Goal: Task Accomplishment & Management: Manage account settings

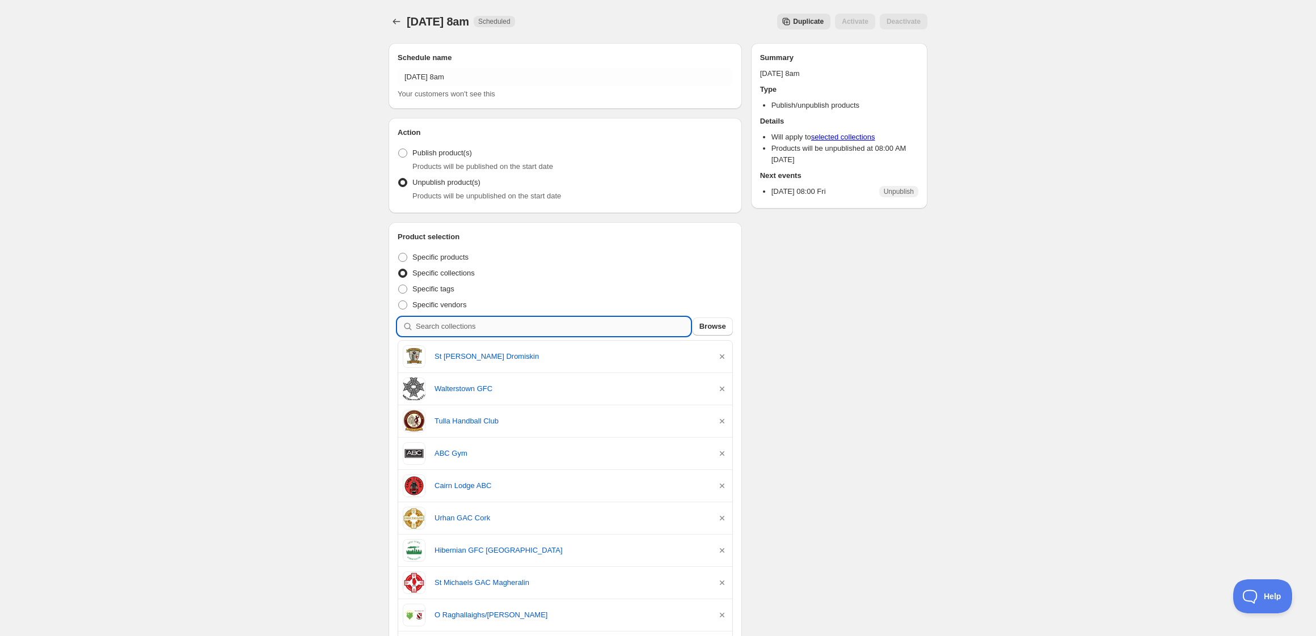
click at [510, 330] on input "search" at bounding box center [553, 327] width 275 height 18
type input "bar"
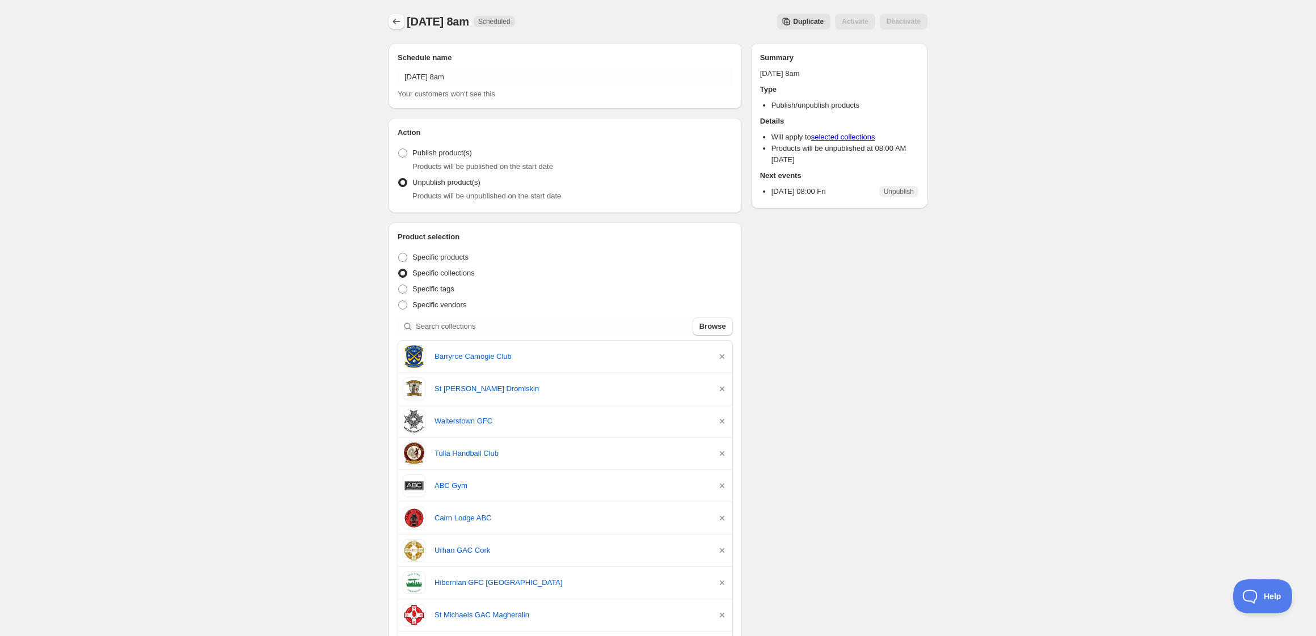
click at [395, 20] on icon "Schedules" at bounding box center [396, 22] width 7 height 6
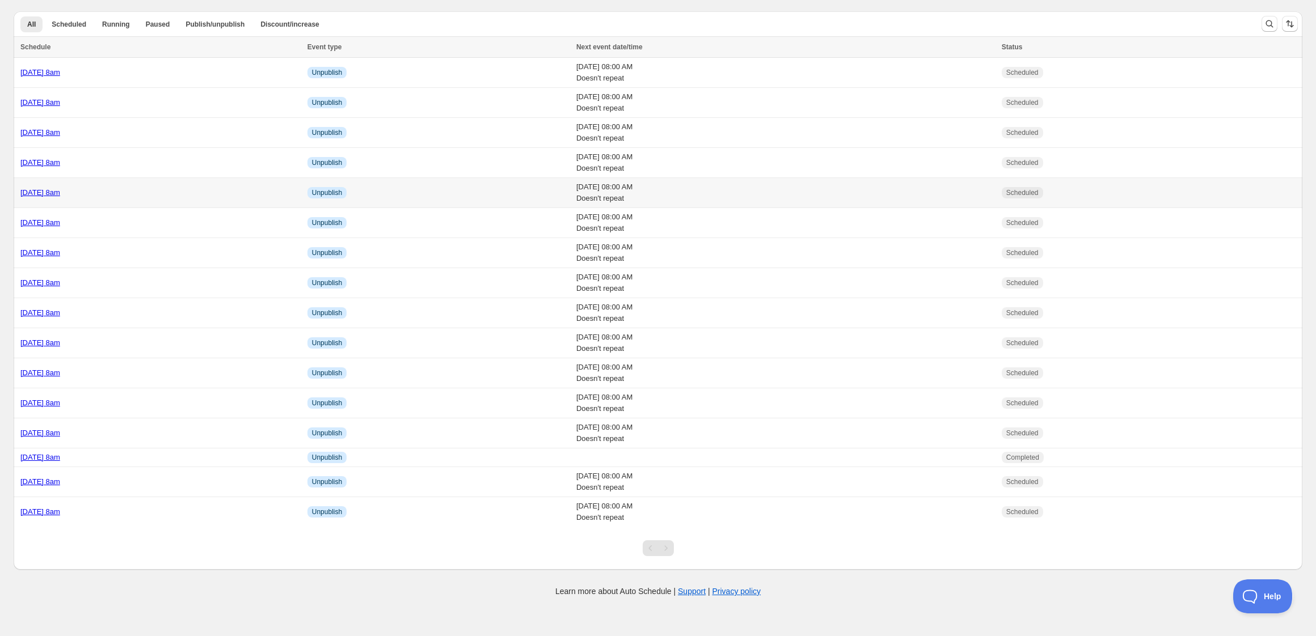
click at [203, 192] on div "[DATE] 8am" at bounding box center [160, 192] width 280 height 11
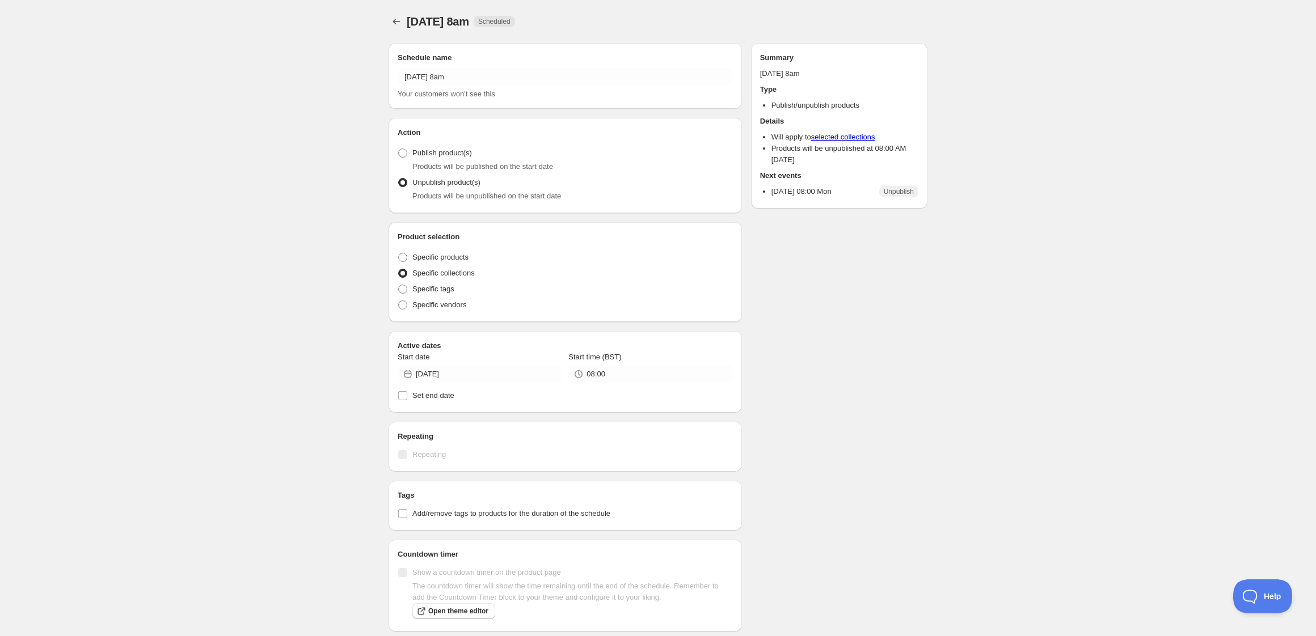
radio input "true"
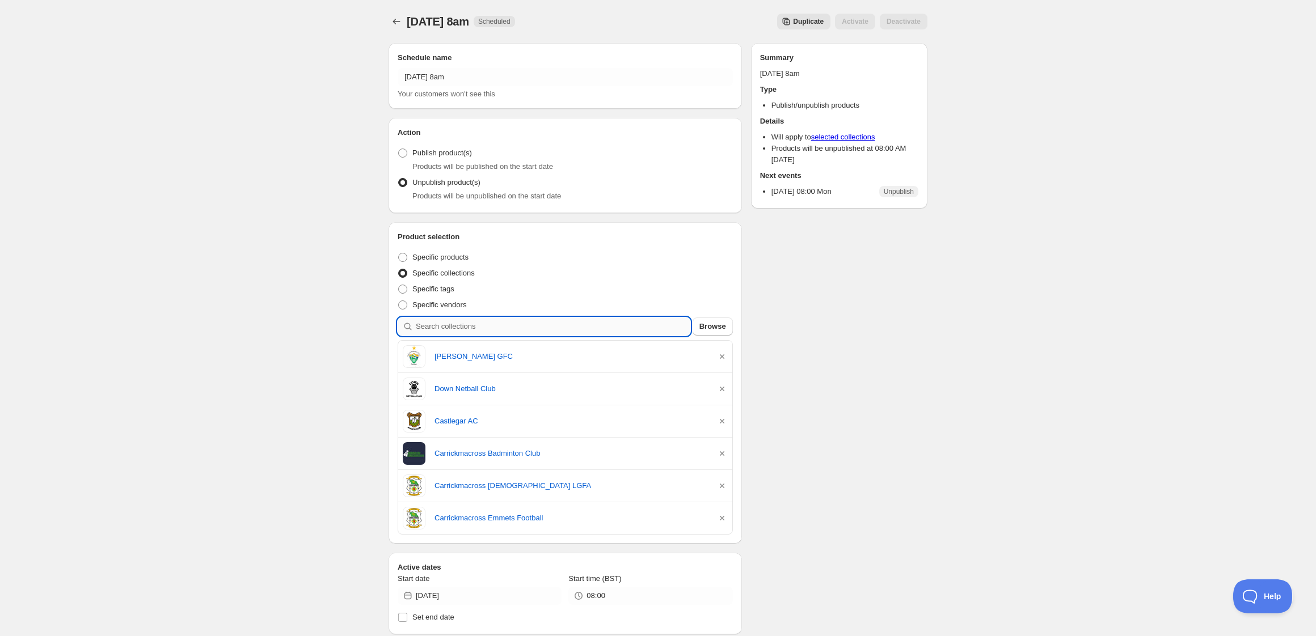
click at [501, 327] on input "search" at bounding box center [553, 327] width 275 height 18
type input "s"
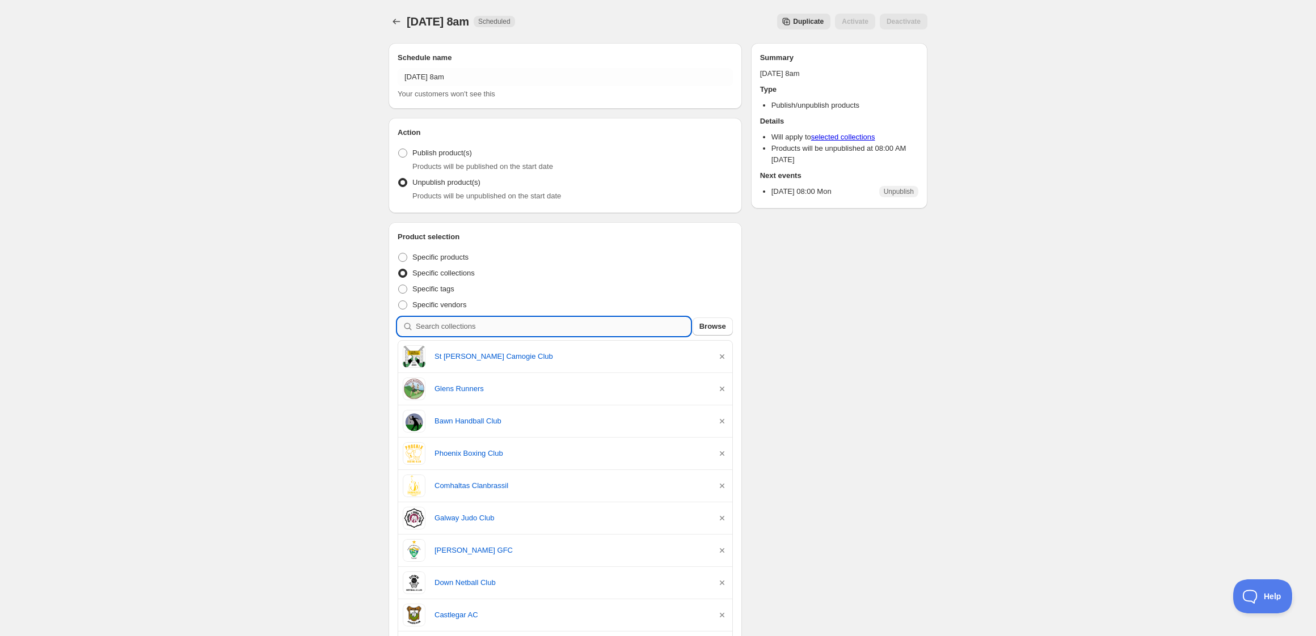
click at [488, 331] on input "search" at bounding box center [553, 327] width 275 height 18
type input "c"
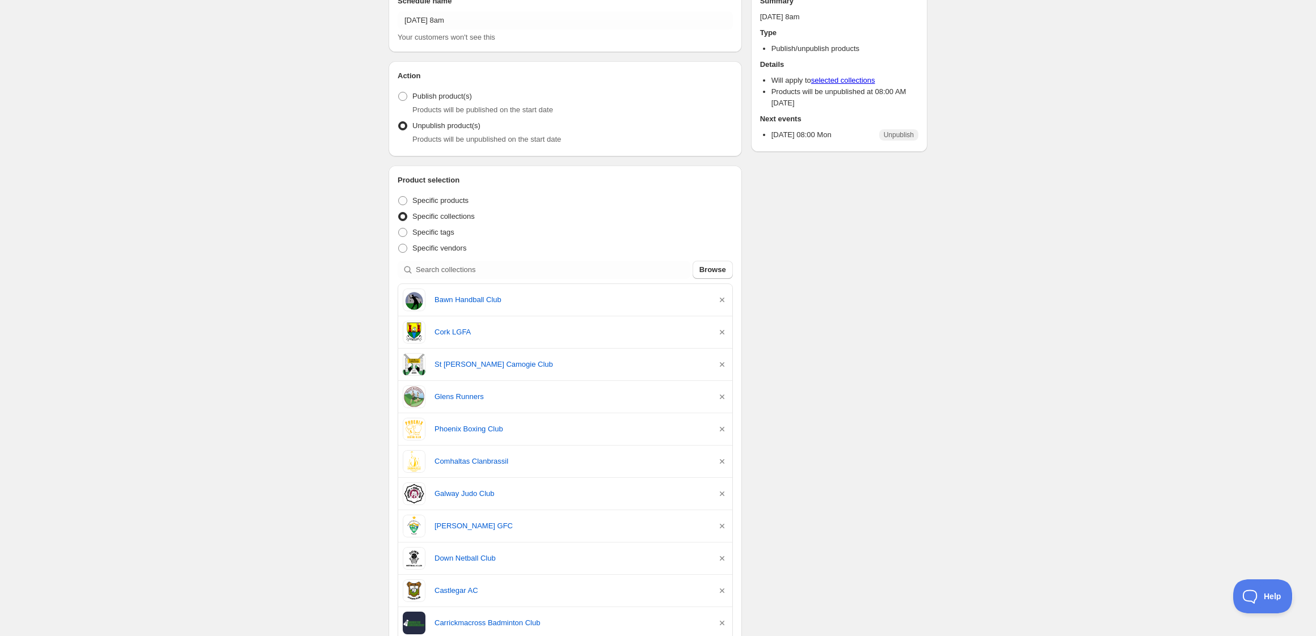
scroll to position [62, 0]
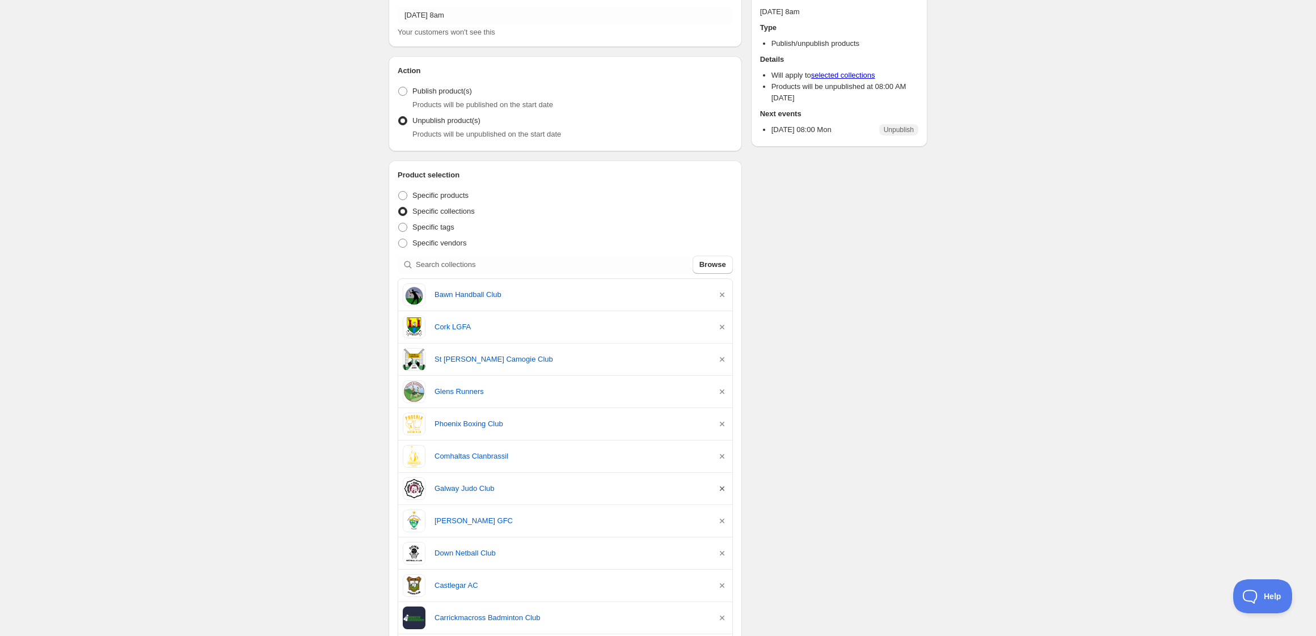
click at [721, 487] on icon "button" at bounding box center [721, 488] width 11 height 11
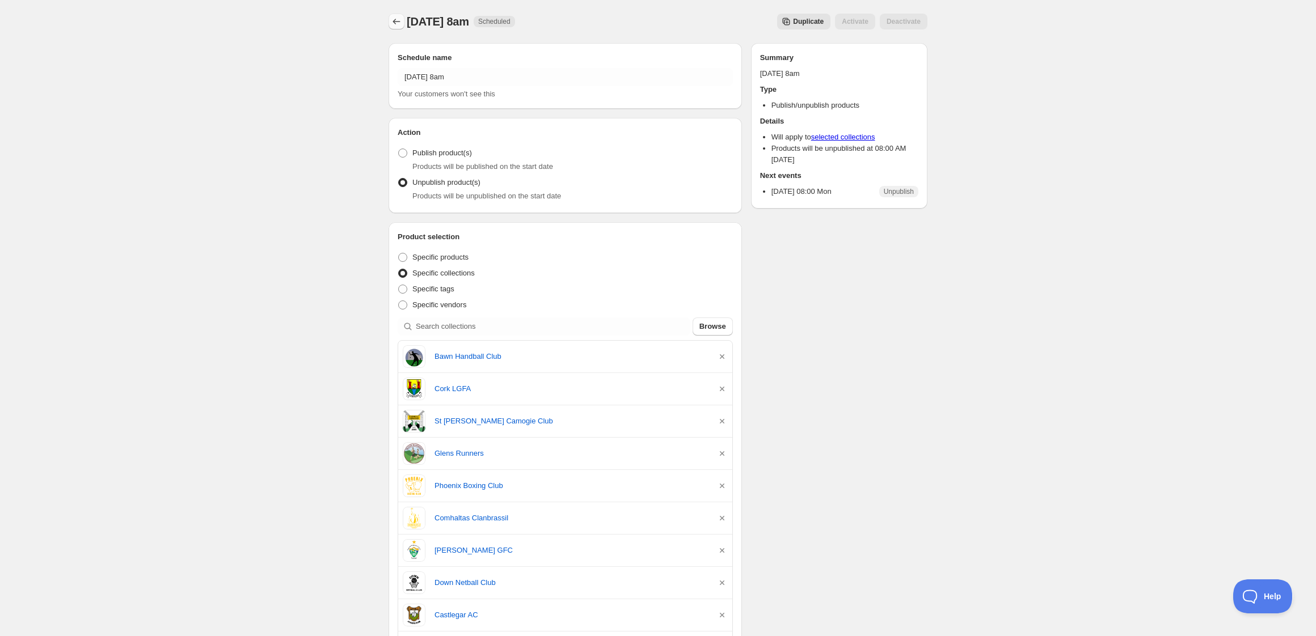
scroll to position [0, 0]
click at [398, 19] on icon "Schedules" at bounding box center [396, 21] width 11 height 11
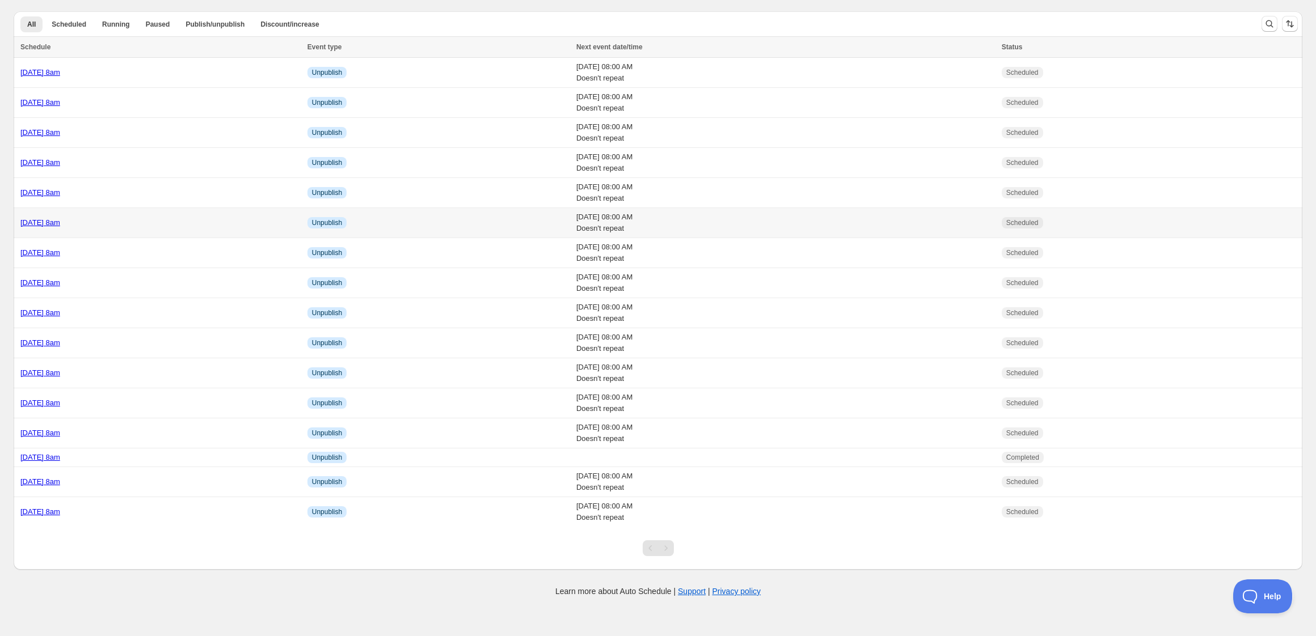
click at [174, 220] on div "[DATE] 8am" at bounding box center [160, 222] width 280 height 11
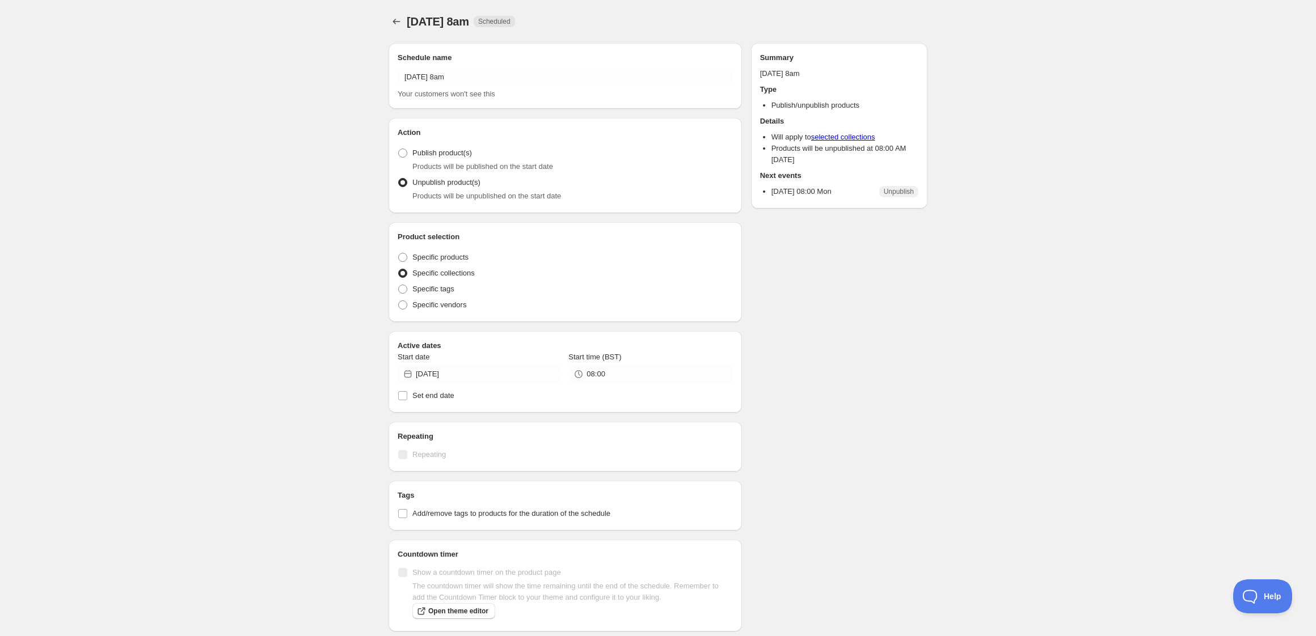
radio input "true"
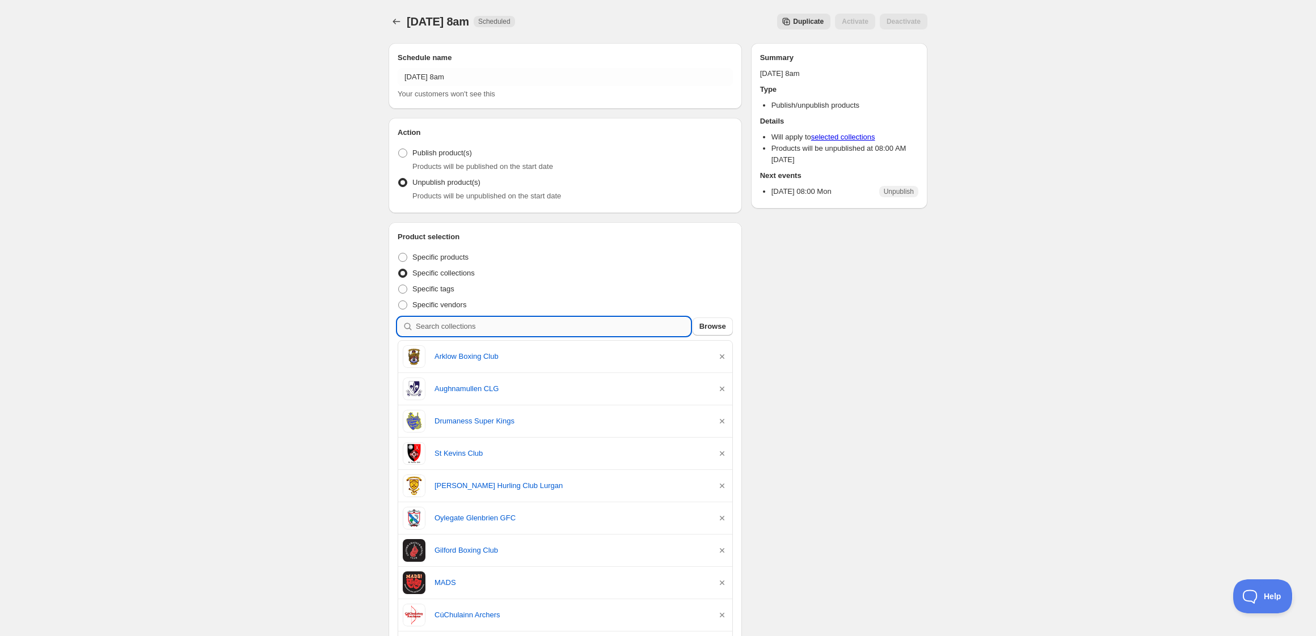
click at [521, 324] on input "search" at bounding box center [553, 327] width 275 height 18
type input "g"
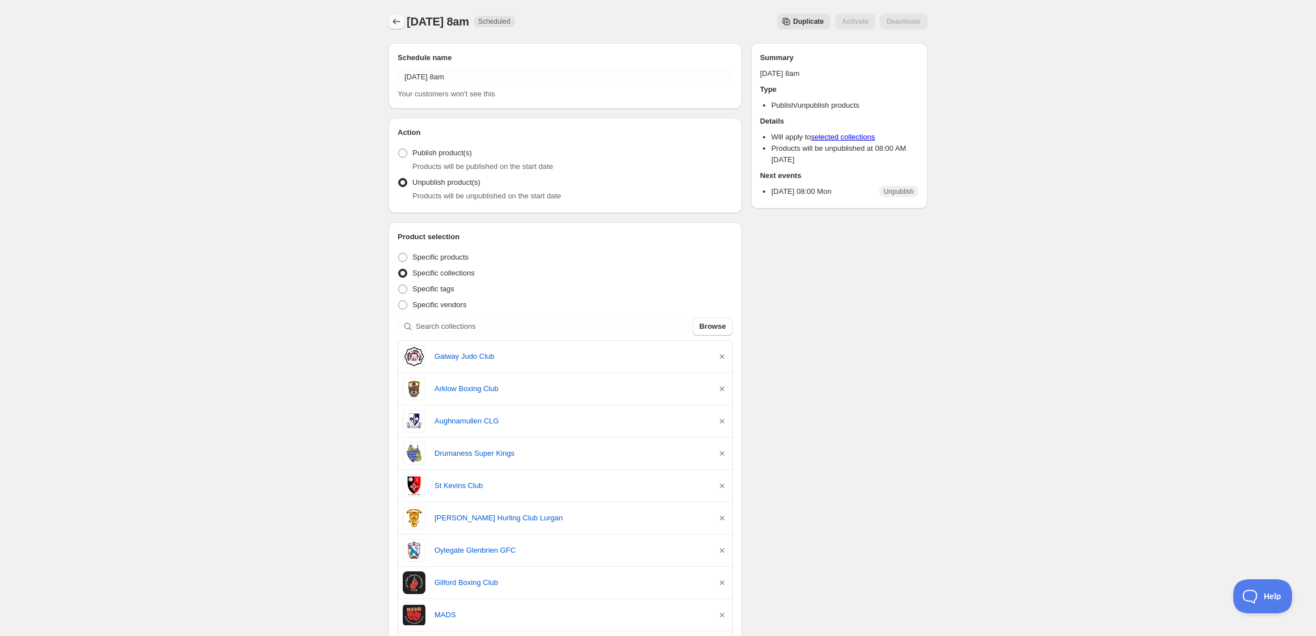
click at [396, 22] on icon "Schedules" at bounding box center [396, 21] width 11 height 11
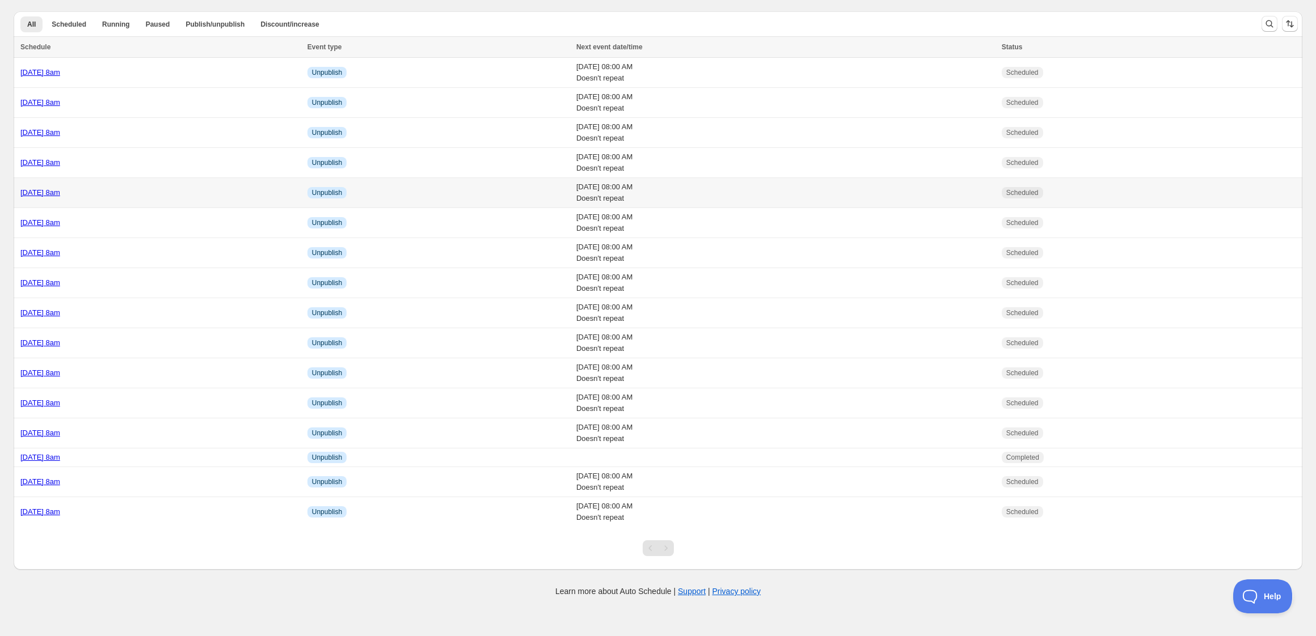
click at [171, 195] on div "[DATE] 8am" at bounding box center [160, 192] width 280 height 11
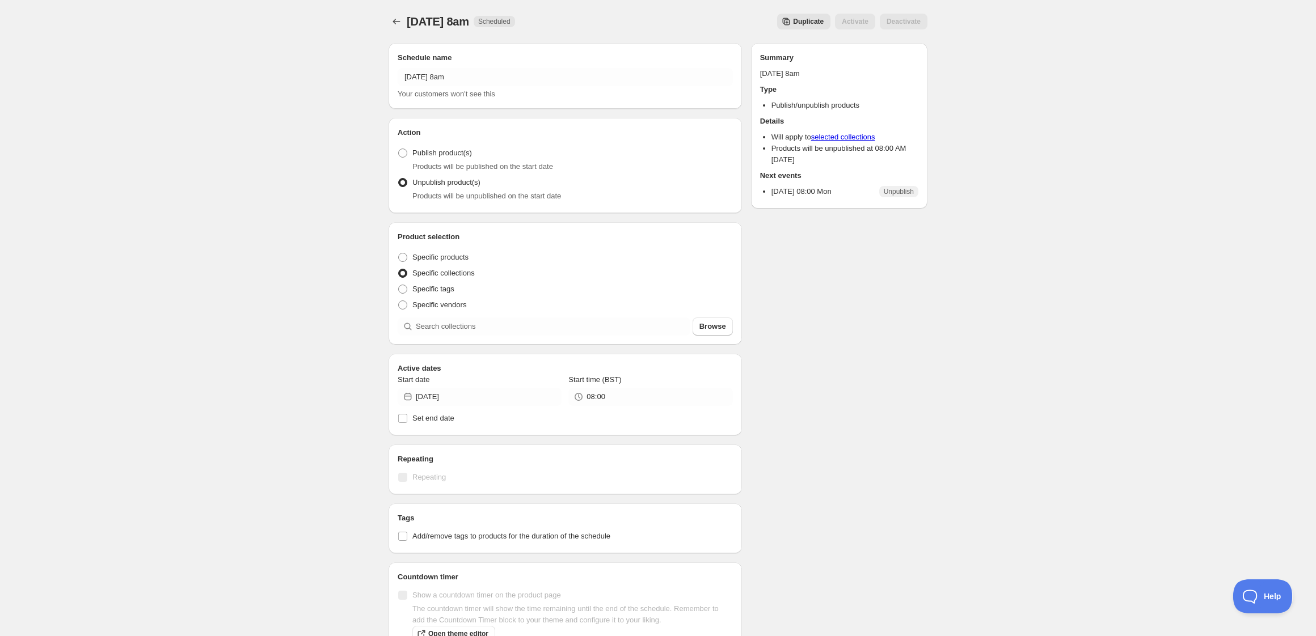
radio input "true"
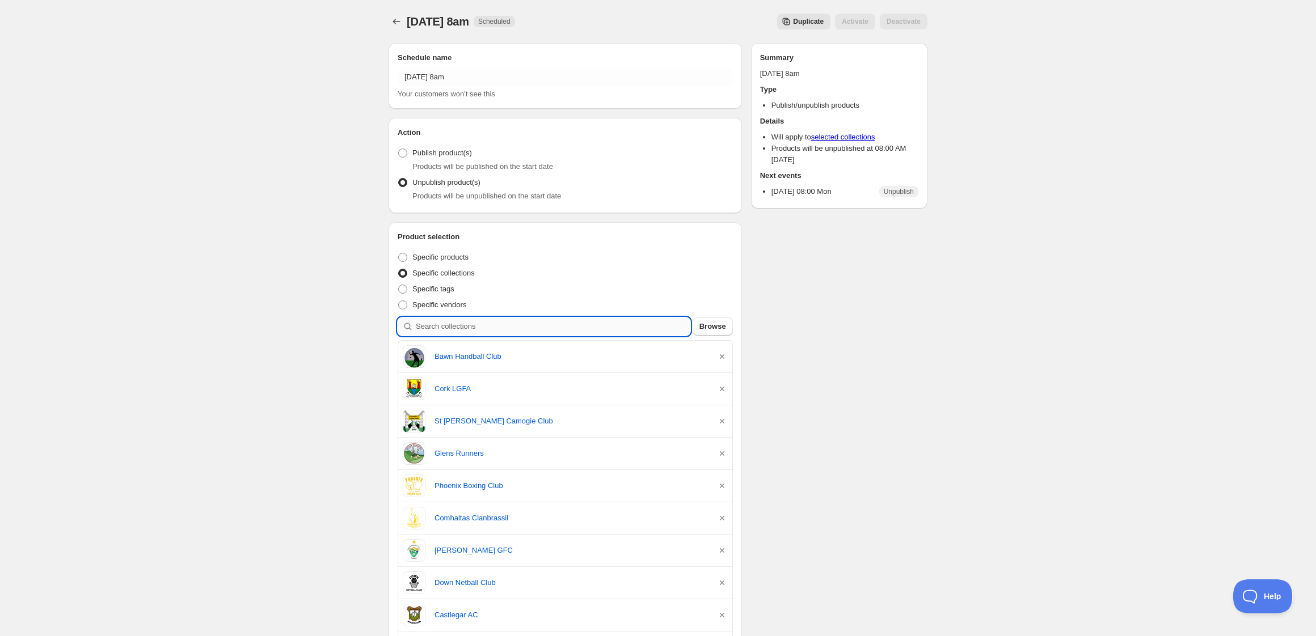
click at [527, 318] on input "search" at bounding box center [553, 327] width 275 height 18
type input "c"
